Goal: Transaction & Acquisition: Purchase product/service

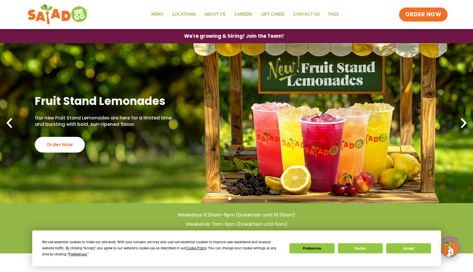
click at [419, 14] on span "ORDER NOW" at bounding box center [423, 15] width 36 height 8
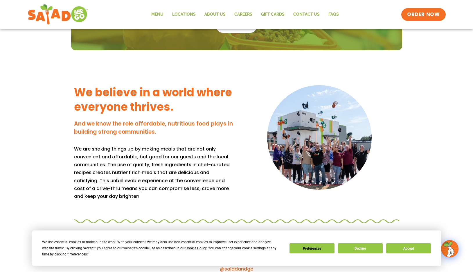
scroll to position [615, 0]
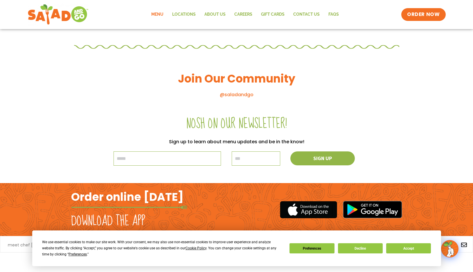
click at [155, 14] on link "Menu" at bounding box center [157, 14] width 21 height 13
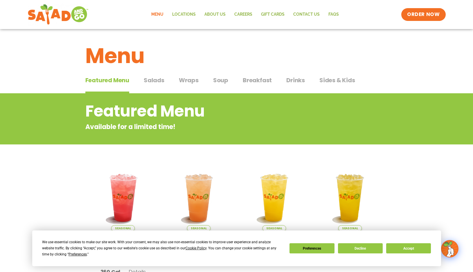
click at [159, 81] on span "Salads" at bounding box center [154, 80] width 21 height 9
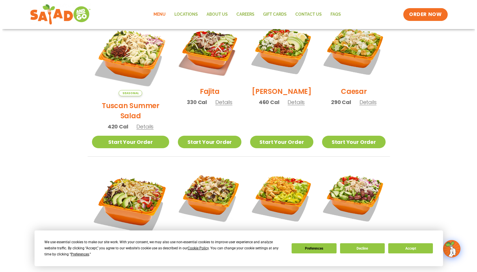
scroll to position [232, 0]
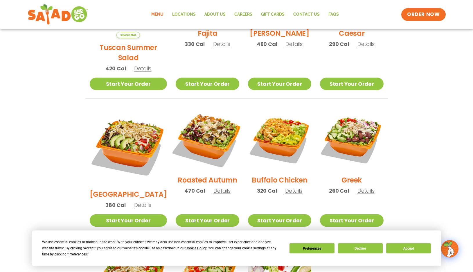
click at [195, 122] on img at bounding box center [207, 139] width 74 height 74
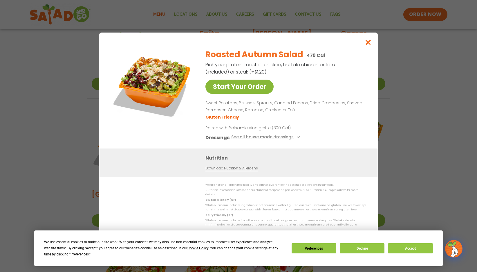
click at [245, 91] on link "Start Your Order" at bounding box center [239, 87] width 68 height 14
